Goal: Task Accomplishment & Management: Use online tool/utility

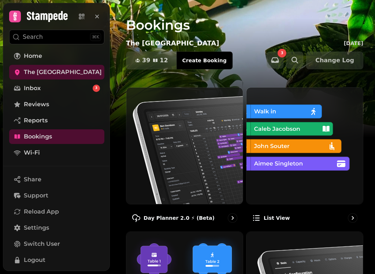
click at [161, 140] on img at bounding box center [184, 145] width 116 height 116
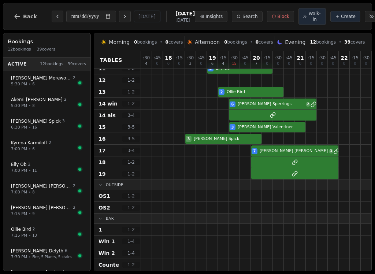
scroll to position [157, 0]
